Goal: Check status: Check status

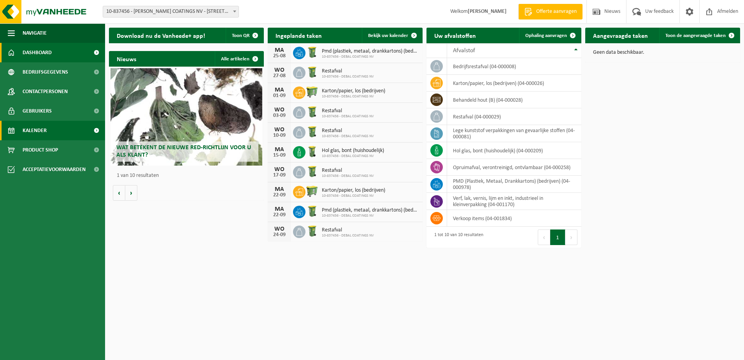
click at [38, 130] on span "Kalender" at bounding box center [35, 130] width 24 height 19
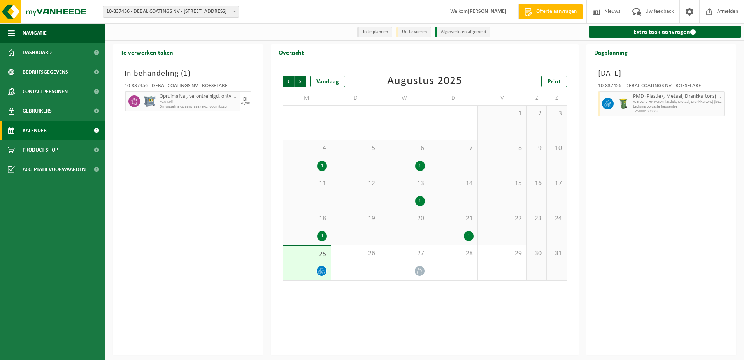
click at [308, 271] on div at bounding box center [307, 271] width 40 height 11
click at [178, 99] on span "Opruimafval, verontreinigd, ontvlambaar" at bounding box center [193, 96] width 67 height 6
click at [205, 263] on div "In behandeling ( 1 ) 10-837456 - DEBAL COATINGS NV - ROESELARE Opruimafval, ver…" at bounding box center [188, 207] width 150 height 295
